Goal: Information Seeking & Learning: Learn about a topic

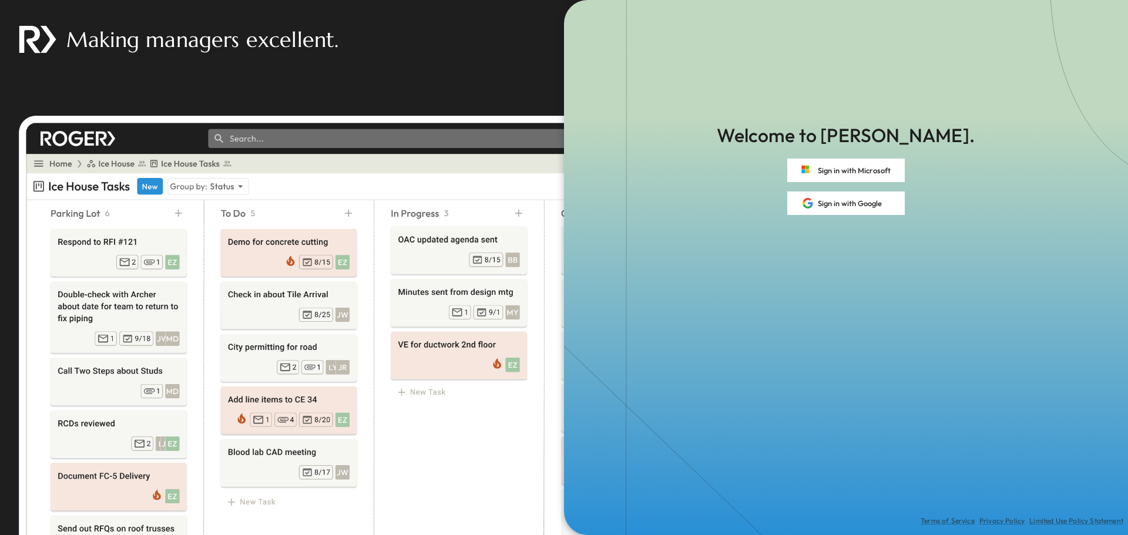
click at [470, 43] on div "Making managers excellent." at bounding box center [430, 39] width 860 height 79
click at [624, 156] on icon at bounding box center [626, 267] width 12 height 535
click at [846, 167] on button "Sign in with Microsoft" at bounding box center [845, 170] width 117 height 23
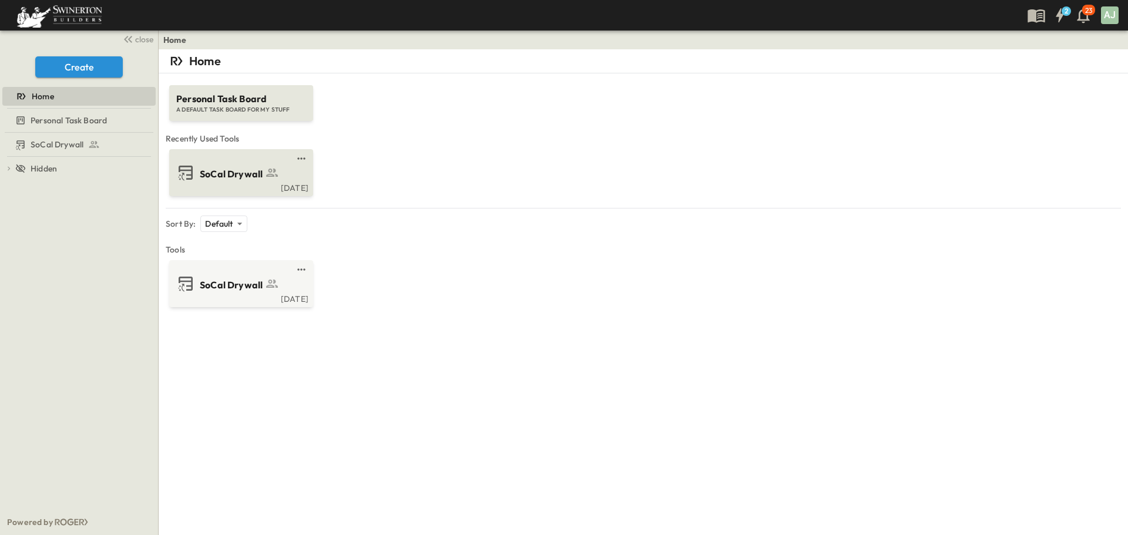
click at [238, 184] on div "[DATE]" at bounding box center [239, 186] width 137 height 9
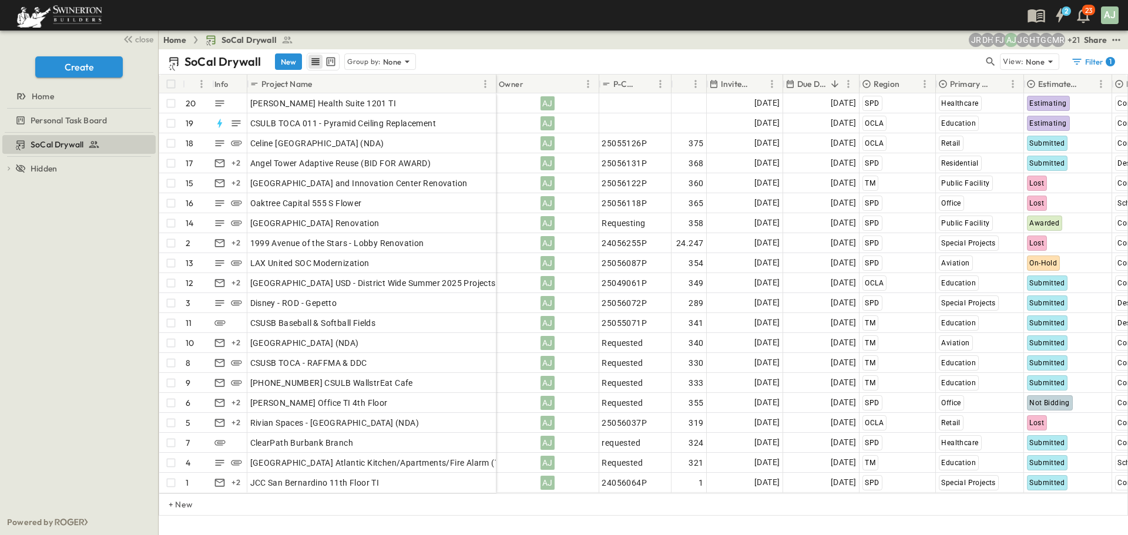
click at [1108, 16] on div "AJ" at bounding box center [1110, 15] width 18 height 18
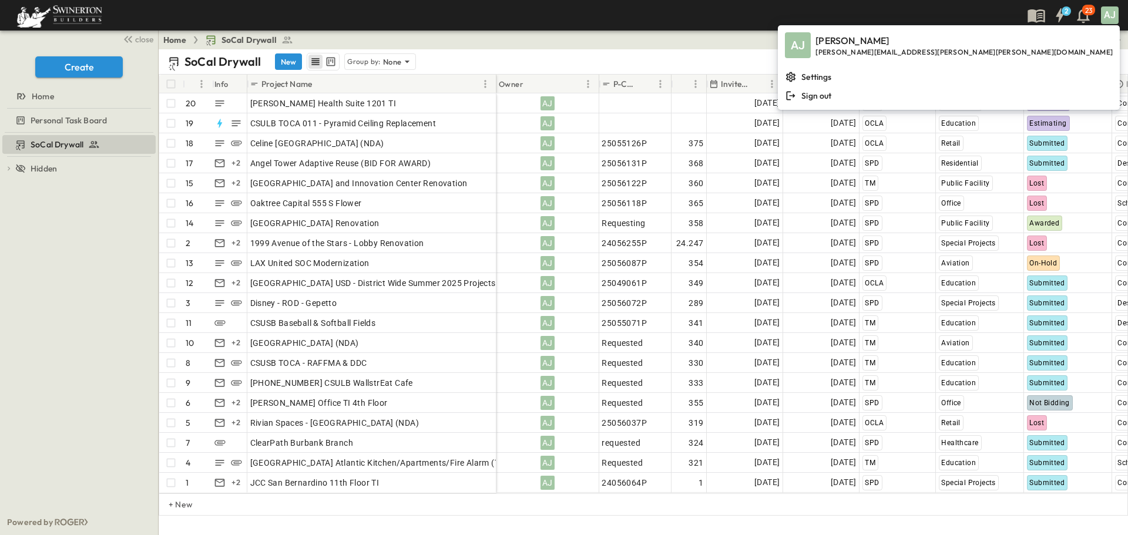
click at [965, 4] on div "2 23 AJ" at bounding box center [562, 15] width 1125 height 31
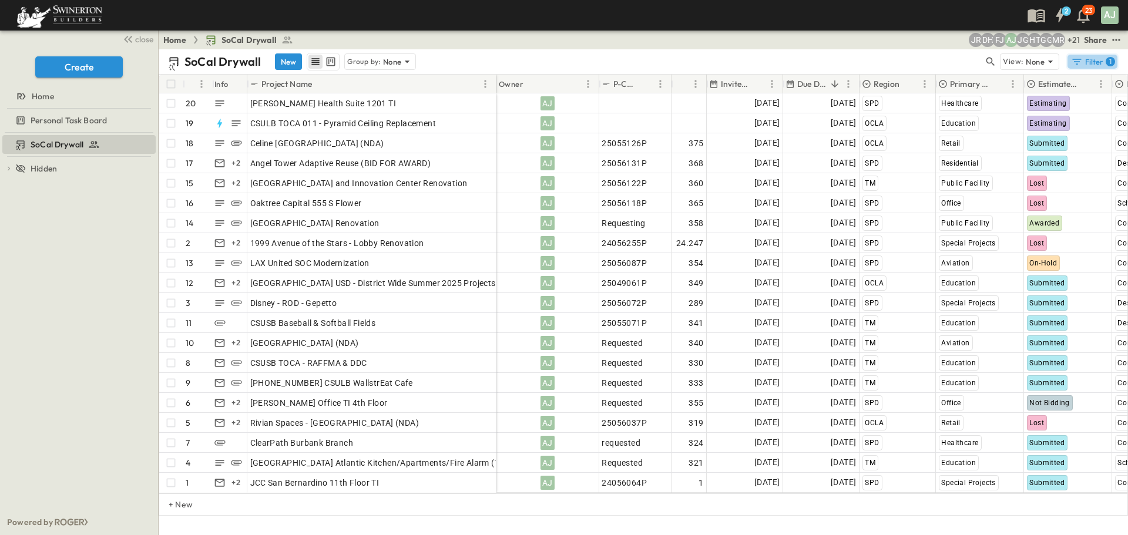
click at [1082, 55] on button "Filter 1" at bounding box center [1092, 61] width 52 height 16
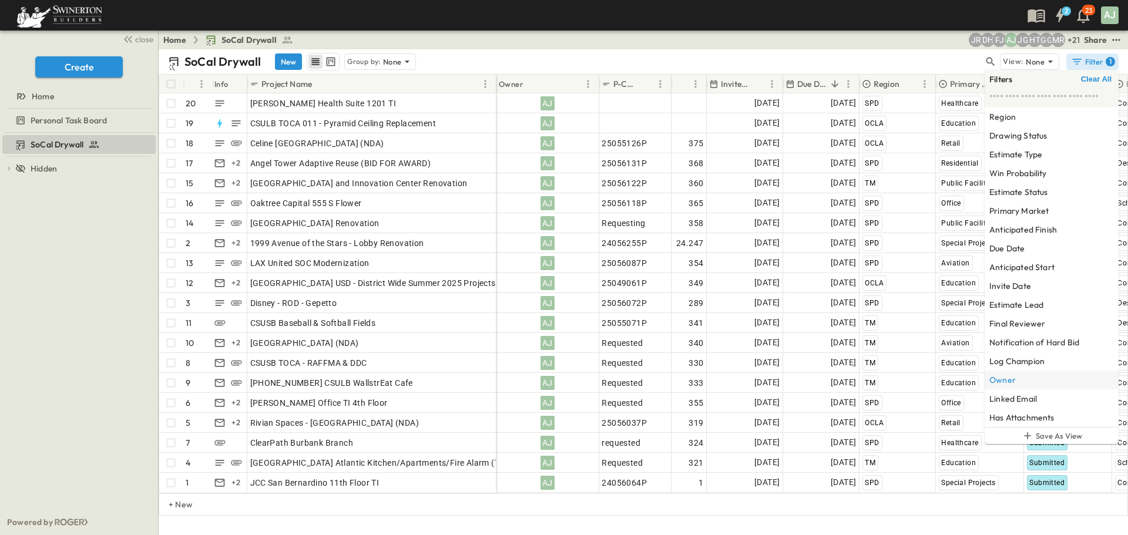
click at [998, 381] on h6 "Owner" at bounding box center [1002, 380] width 26 height 12
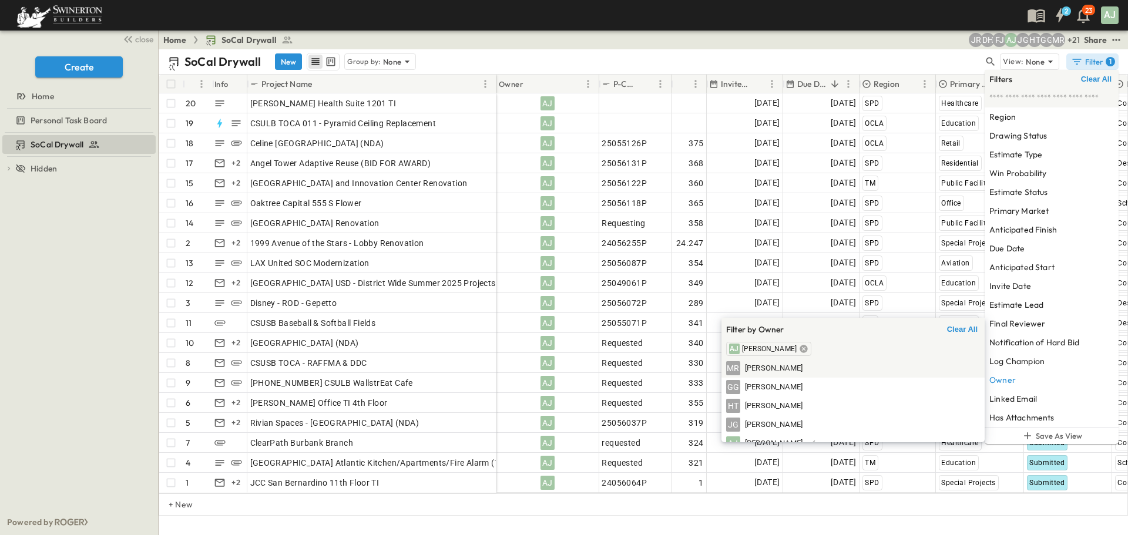
click at [800, 351] on icon at bounding box center [804, 349] width 8 height 8
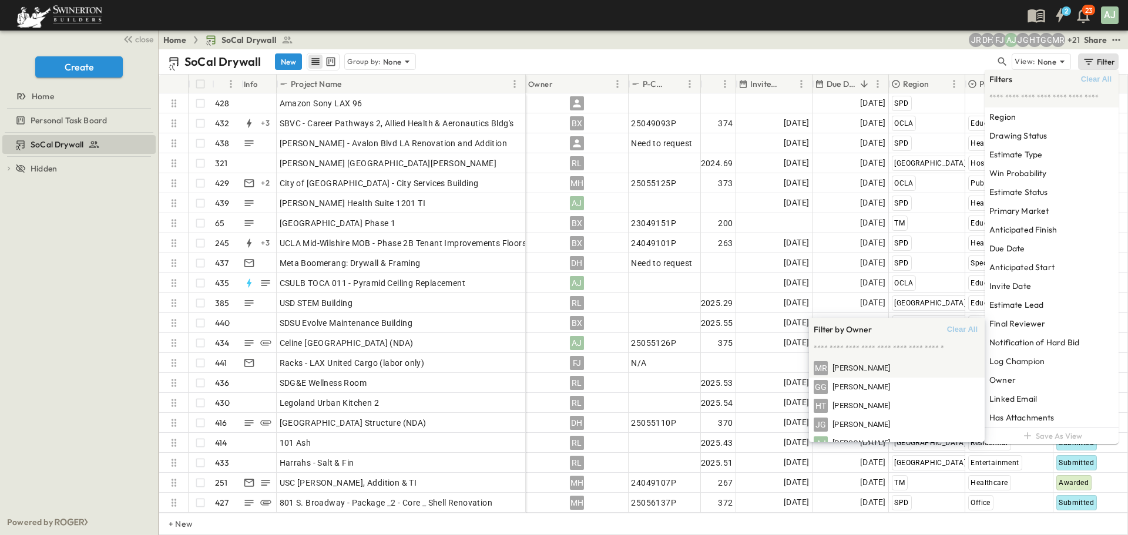
click at [961, 328] on span "Clear All" at bounding box center [962, 329] width 31 height 9
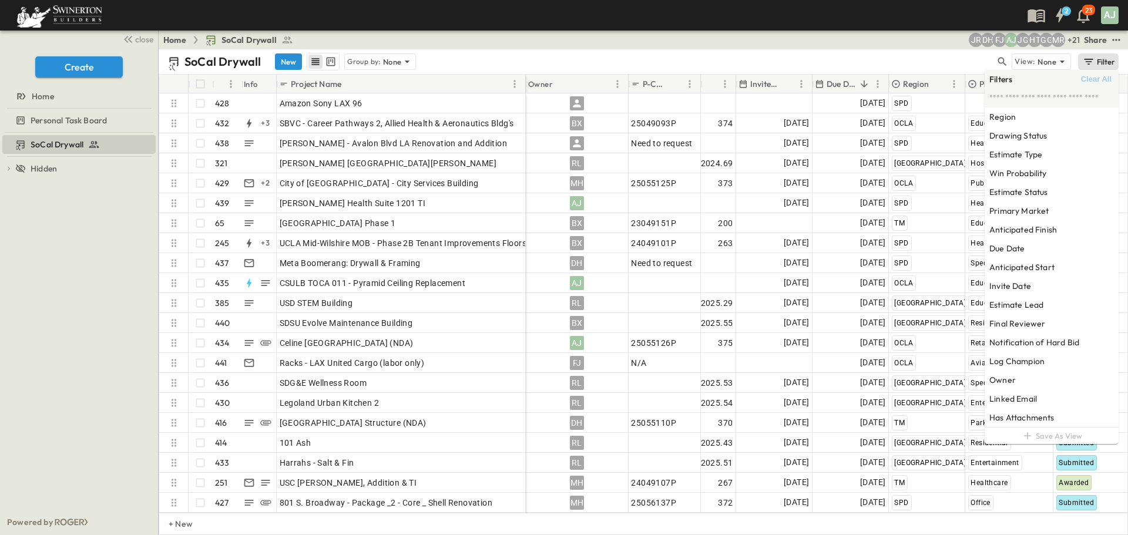
click at [1096, 60] on div "Filter" at bounding box center [1098, 61] width 33 height 13
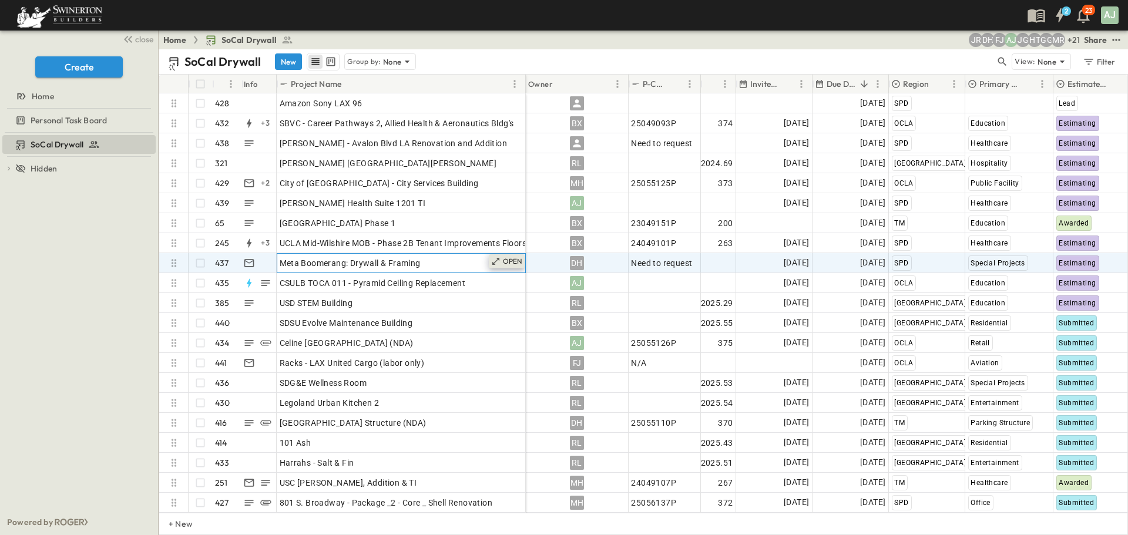
click at [507, 258] on p "OPEN" at bounding box center [513, 261] width 20 height 9
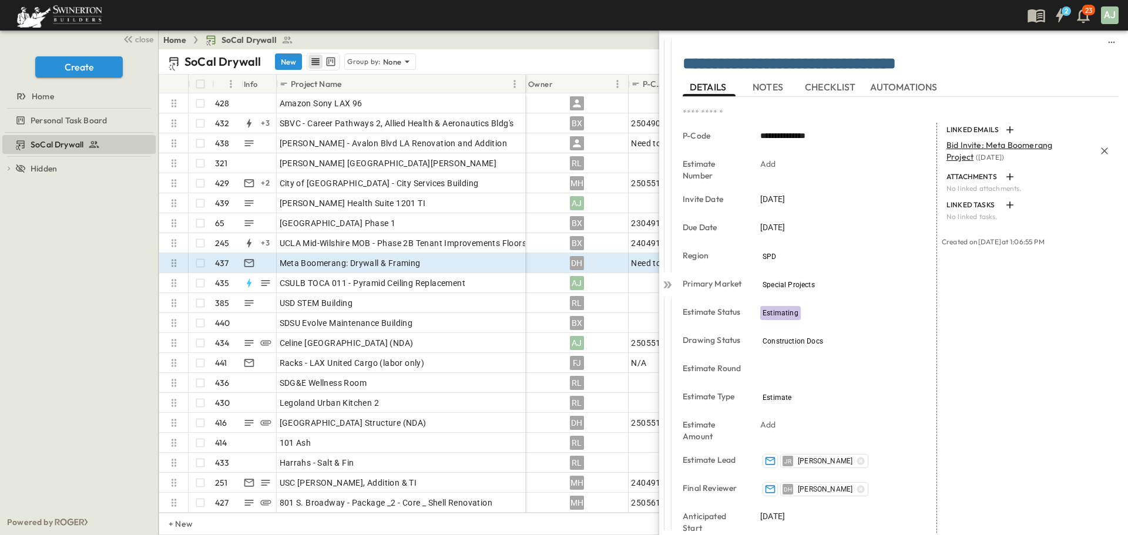
click at [997, 146] on span "Bid Invite: Meta Boomerang Project" at bounding box center [999, 151] width 106 height 22
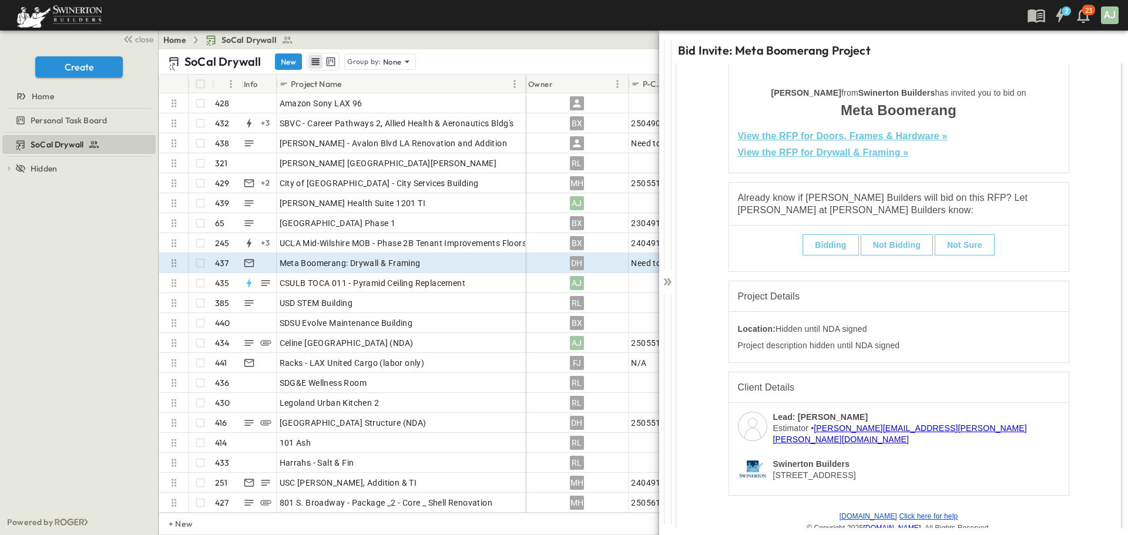
scroll to position [235, 0]
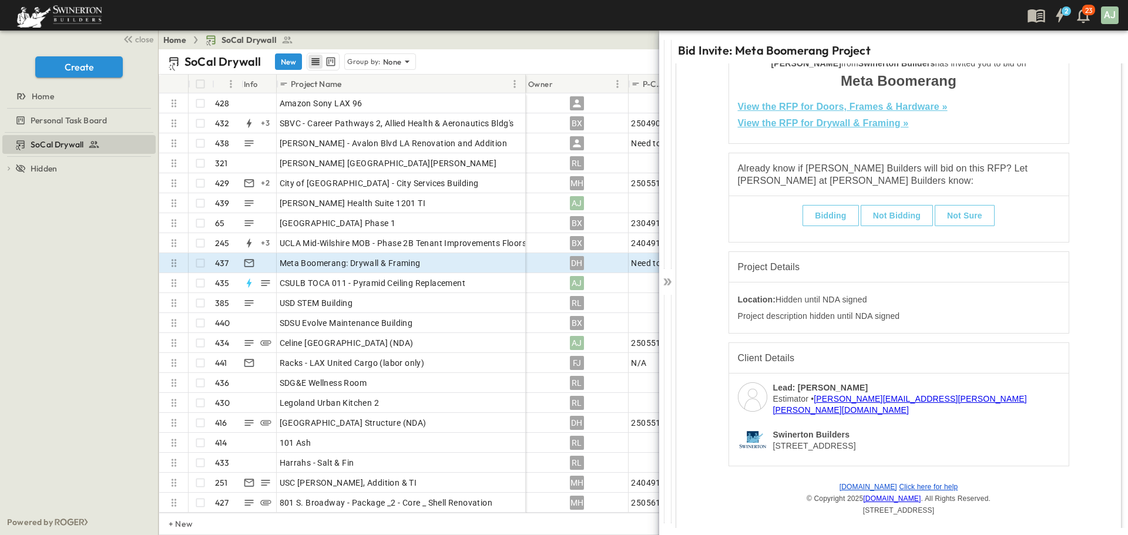
click at [830, 129] on h5 "View the RFP for Drywall & Framing »" at bounding box center [899, 123] width 322 height 16
click at [830, 126] on link "View the RFP for Drywall & Framing »" at bounding box center [823, 123] width 171 height 10
click at [669, 278] on icon at bounding box center [667, 282] width 12 height 12
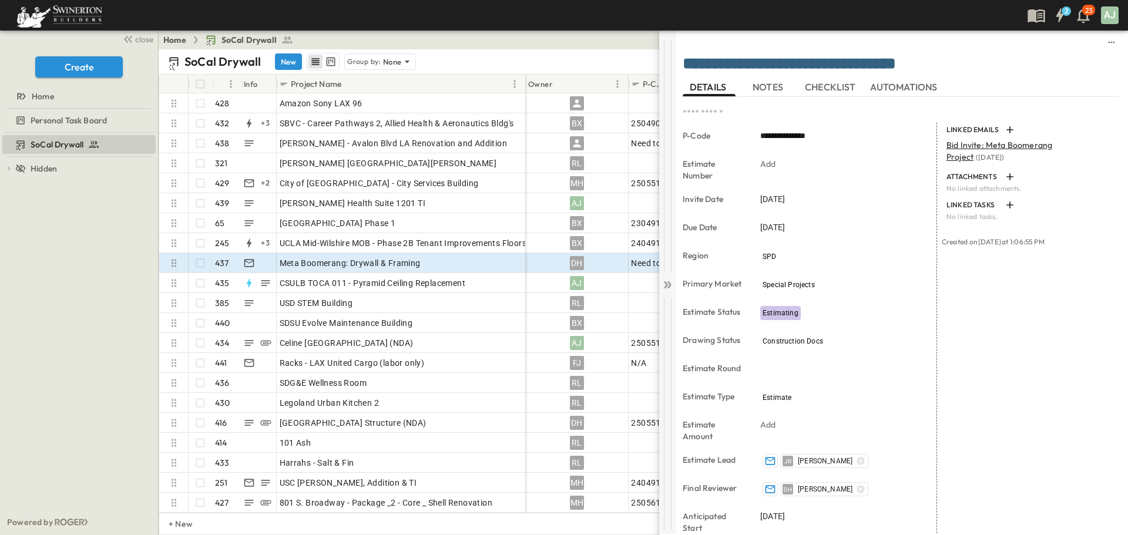
click at [670, 281] on icon at bounding box center [667, 285] width 12 height 12
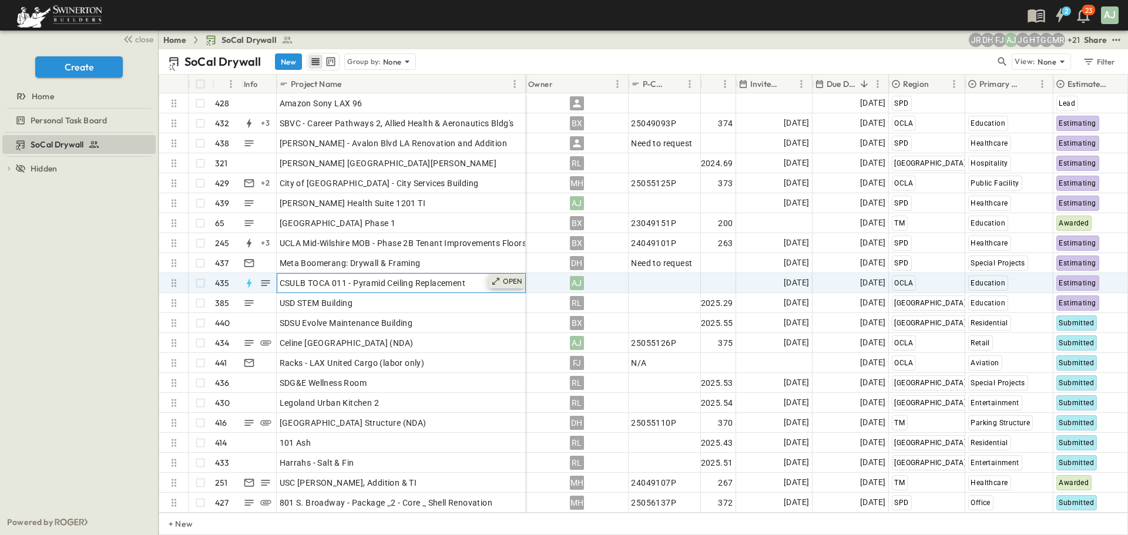
click at [508, 281] on p "OPEN" at bounding box center [513, 281] width 20 height 9
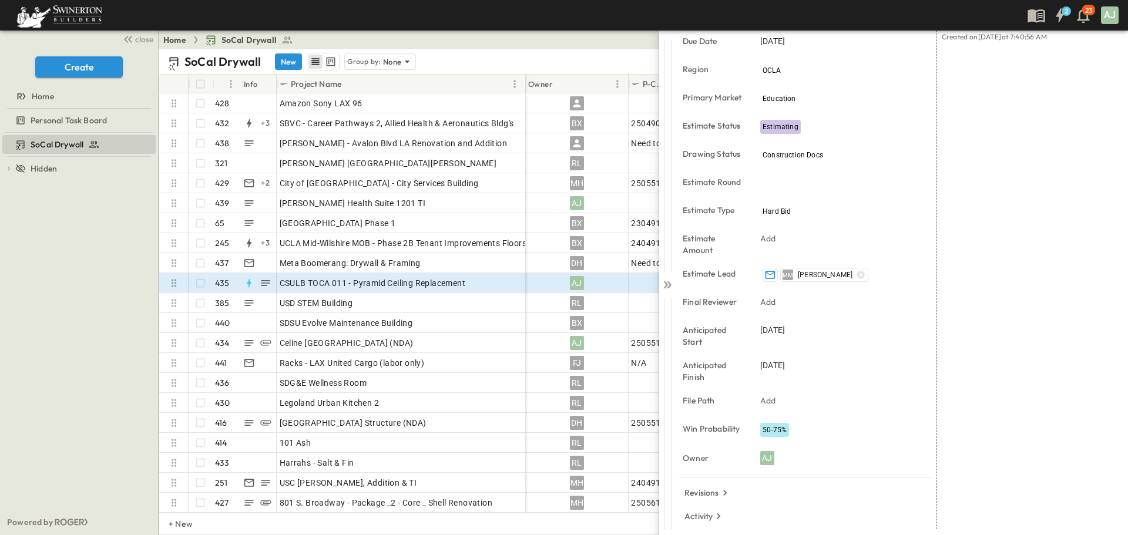
scroll to position [193, 0]
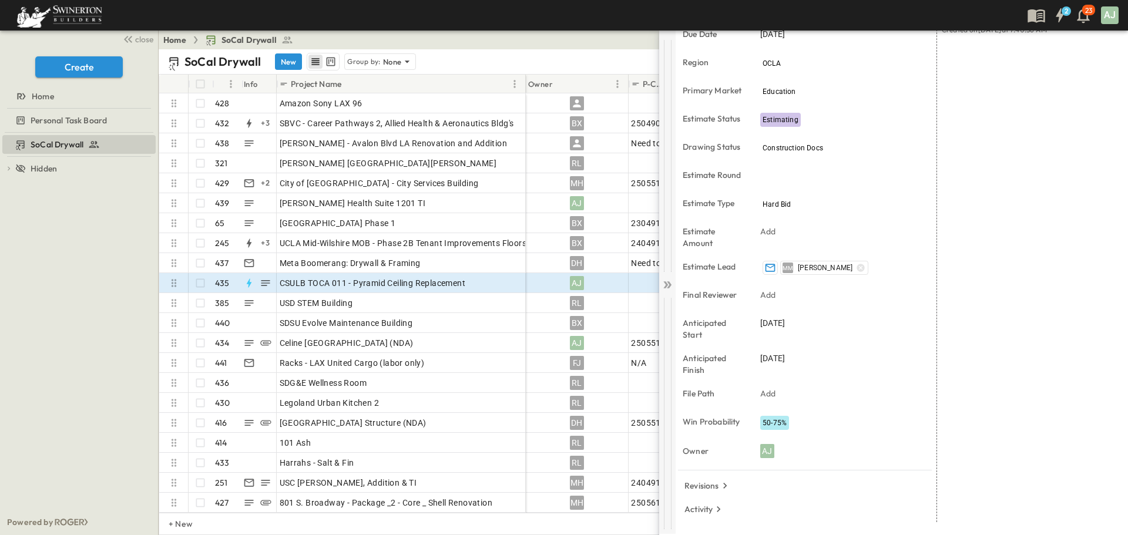
click at [669, 285] on icon at bounding box center [669, 284] width 5 height 7
